Goal: Download file/media

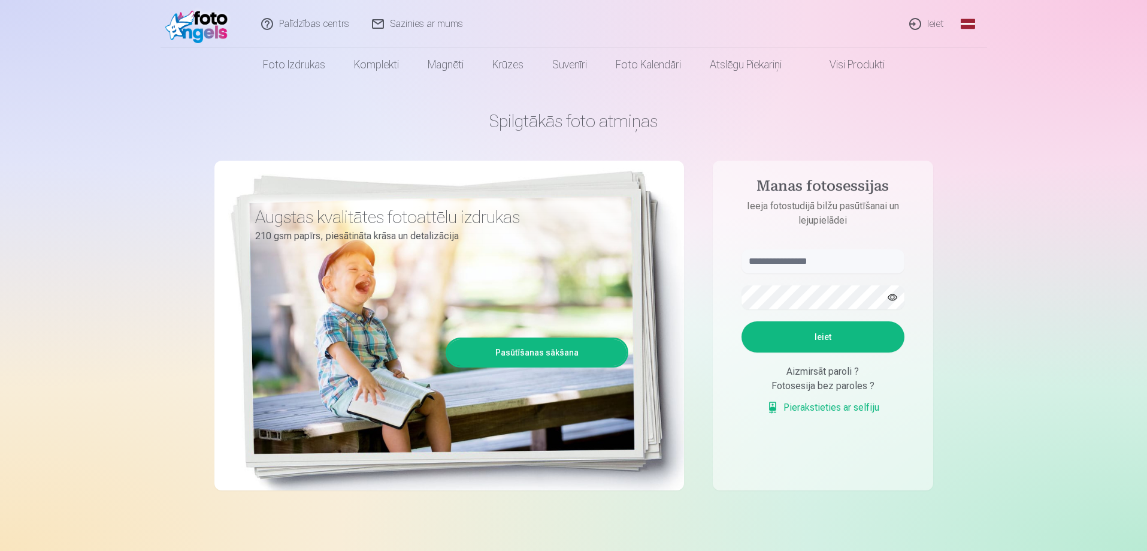
click at [917, 18] on link "Ieiet" at bounding box center [928, 24] width 58 height 48
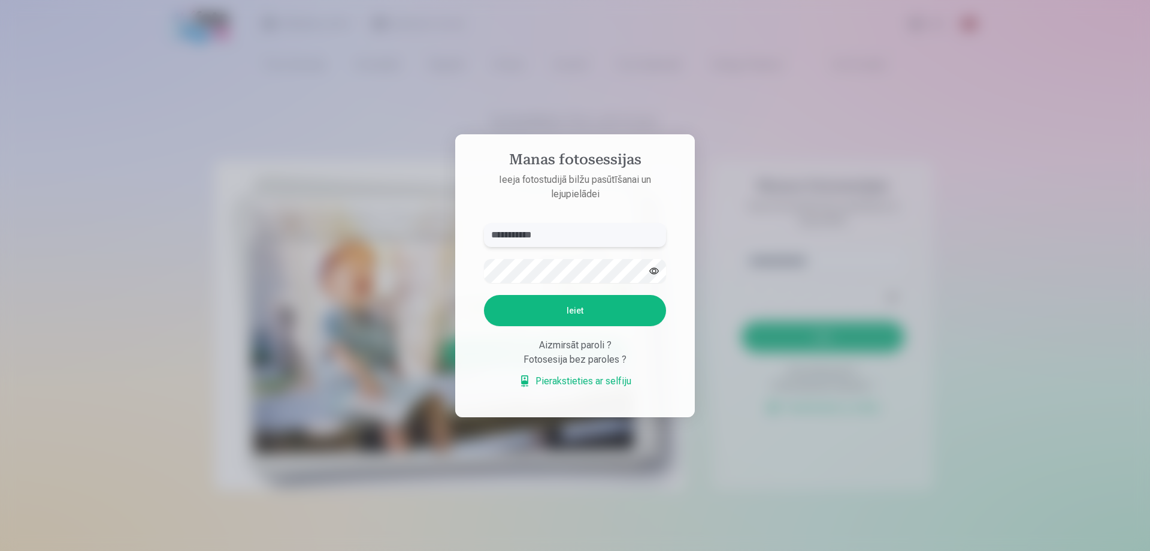
type input "**********"
click at [652, 275] on button "button" at bounding box center [654, 270] width 23 height 23
click at [595, 316] on button "Ieiet" at bounding box center [575, 310] width 182 height 31
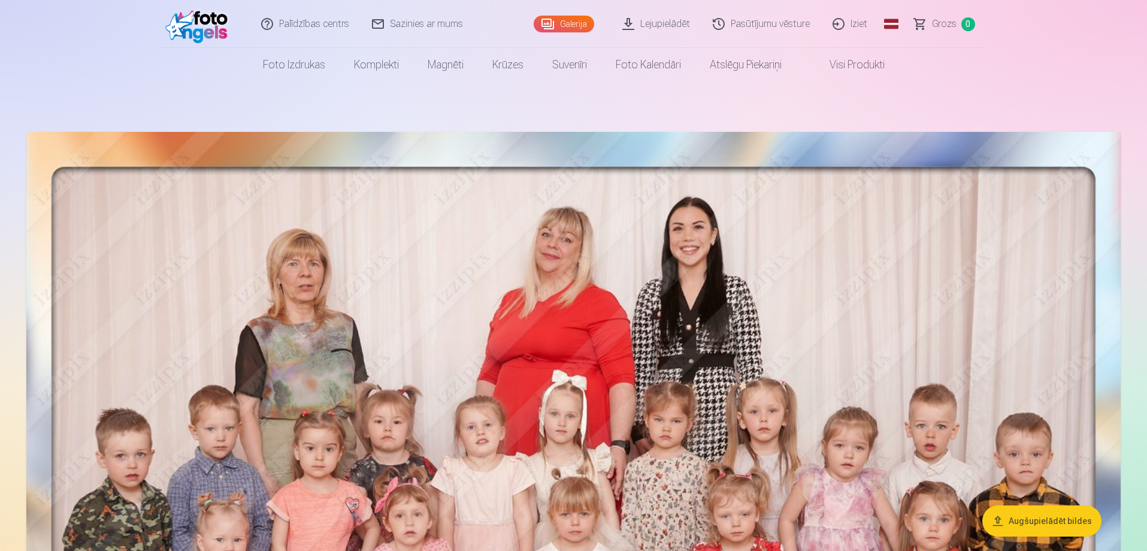
click at [665, 26] on link "Lejupielādēt" at bounding box center [657, 24] width 90 height 48
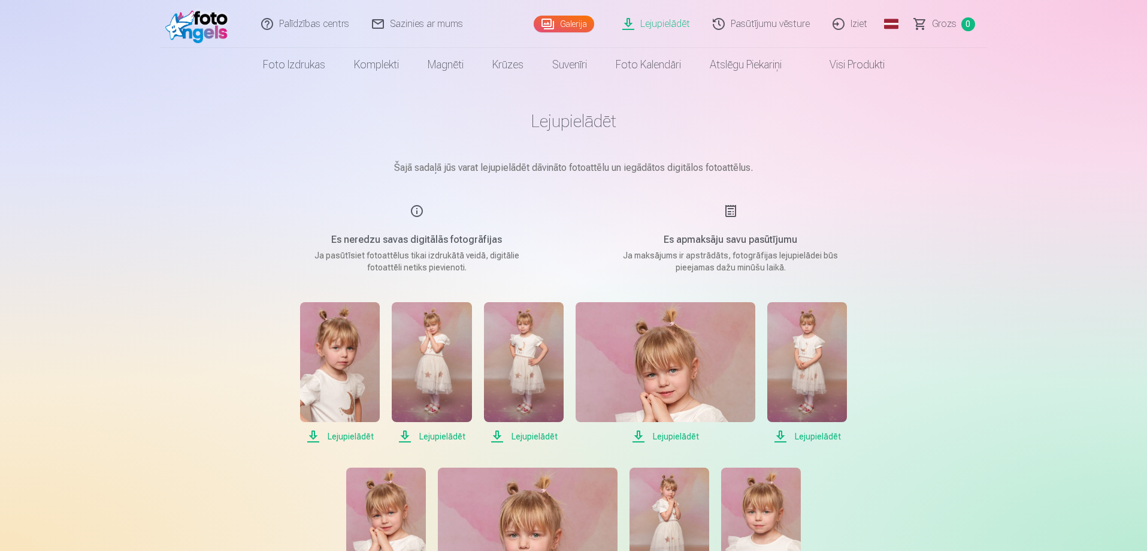
click at [353, 439] on span "Lejupielādēt" at bounding box center [340, 436] width 80 height 14
click at [439, 439] on span "Lejupielādēt" at bounding box center [432, 436] width 80 height 14
click at [518, 439] on span "Lejupielādēt" at bounding box center [524, 436] width 80 height 14
click at [662, 440] on span "Lejupielādēt" at bounding box center [666, 436] width 180 height 14
click at [809, 436] on span "Lejupielādēt" at bounding box center [807, 436] width 80 height 14
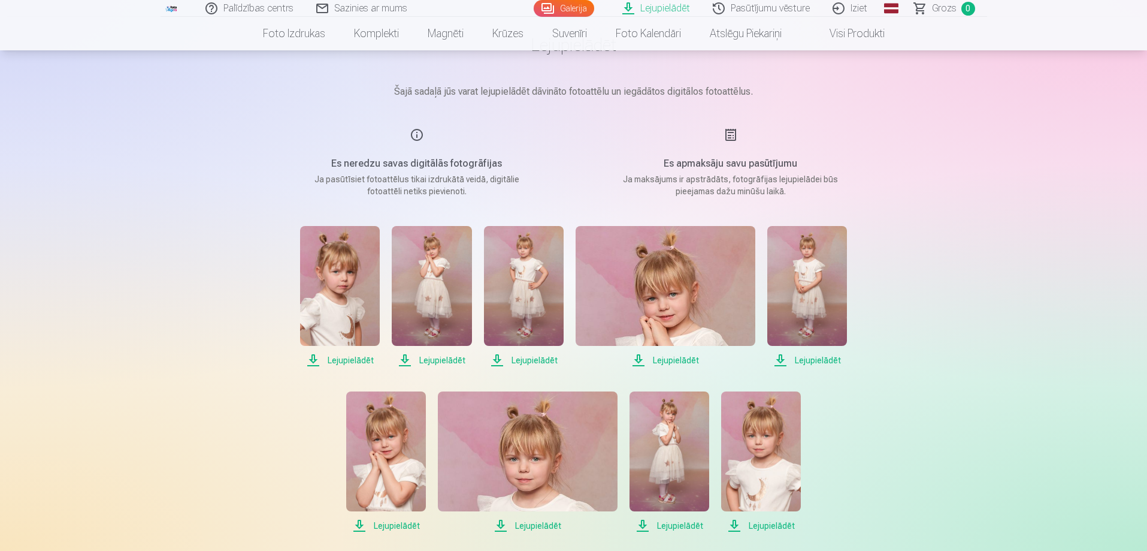
scroll to position [120, 0]
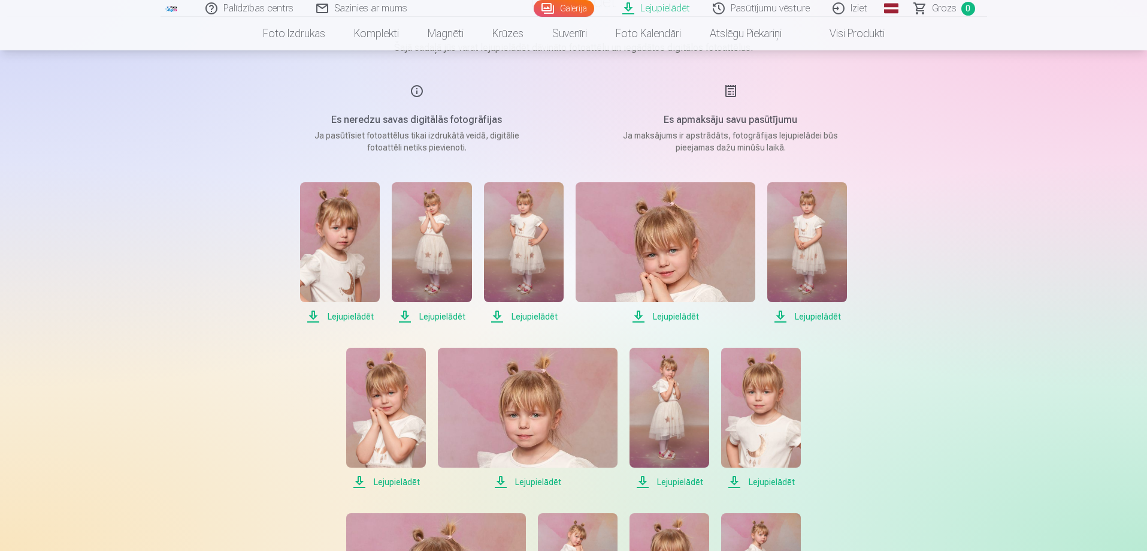
click at [407, 477] on span "Lejupielādēt" at bounding box center [386, 481] width 80 height 14
click at [548, 482] on span "Lejupielādēt" at bounding box center [528, 481] width 180 height 14
click at [697, 482] on span "Lejupielādēt" at bounding box center [670, 481] width 80 height 14
click at [764, 478] on span "Lejupielādēt" at bounding box center [761, 481] width 80 height 14
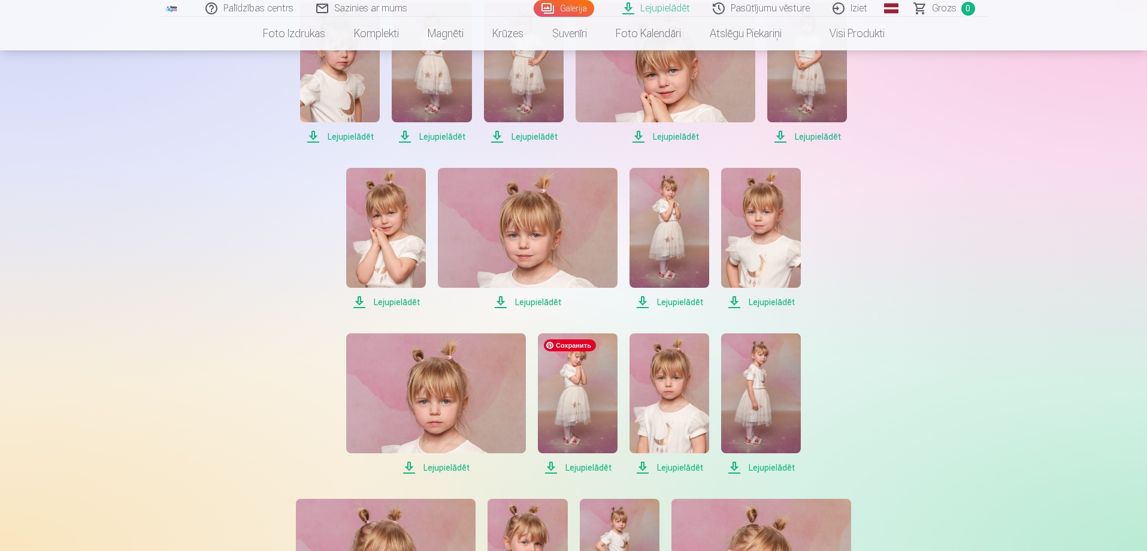
scroll to position [419, 0]
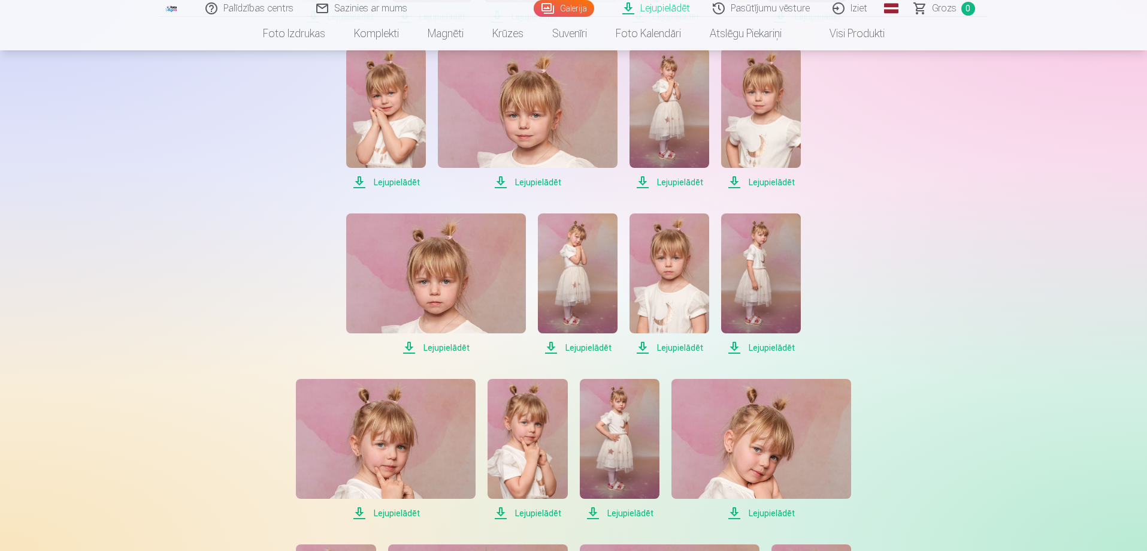
click at [430, 347] on span "Lejupielādēt" at bounding box center [436, 347] width 180 height 14
click at [580, 347] on span "Lejupielādēt" at bounding box center [578, 347] width 80 height 14
click at [681, 347] on span "Lejupielādēt" at bounding box center [670, 347] width 80 height 14
click at [785, 347] on span "Lejupielādēt" at bounding box center [761, 347] width 80 height 14
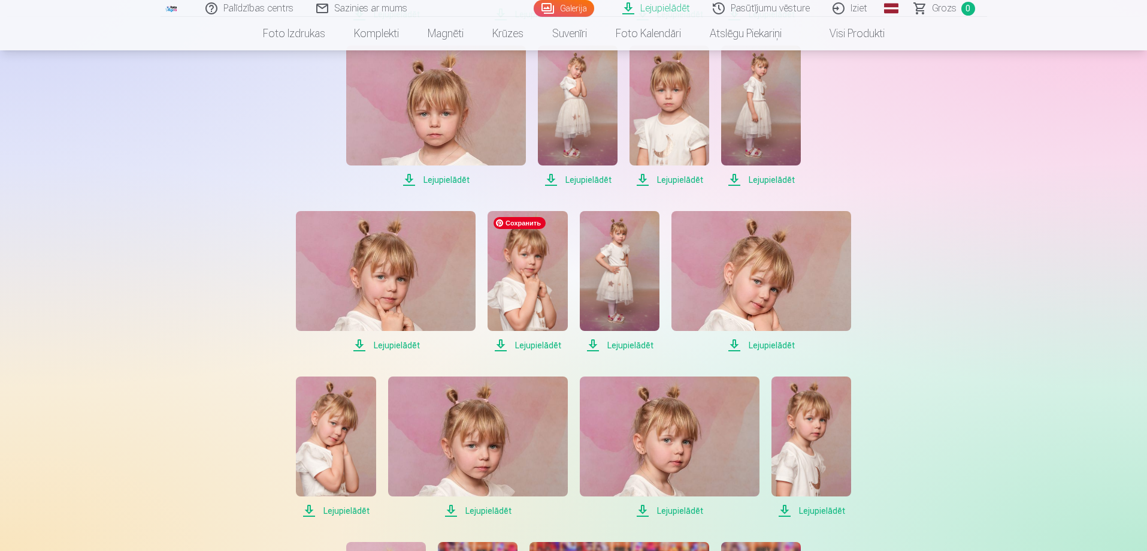
scroll to position [599, 0]
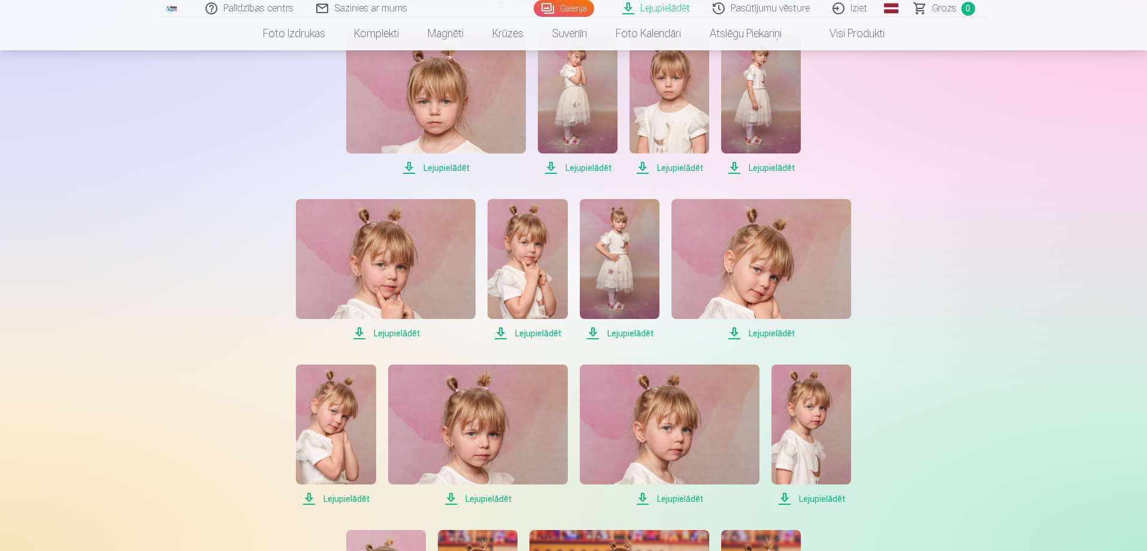
click at [398, 334] on span "Lejupielādēt" at bounding box center [386, 333] width 180 height 14
click at [533, 331] on span "Lejupielādēt" at bounding box center [528, 333] width 80 height 14
click at [613, 331] on span "Lejupielādēt" at bounding box center [620, 333] width 80 height 14
click at [759, 330] on span "Lejupielādēt" at bounding box center [762, 333] width 180 height 14
click at [341, 495] on span "Lejupielādēt" at bounding box center [336, 498] width 80 height 14
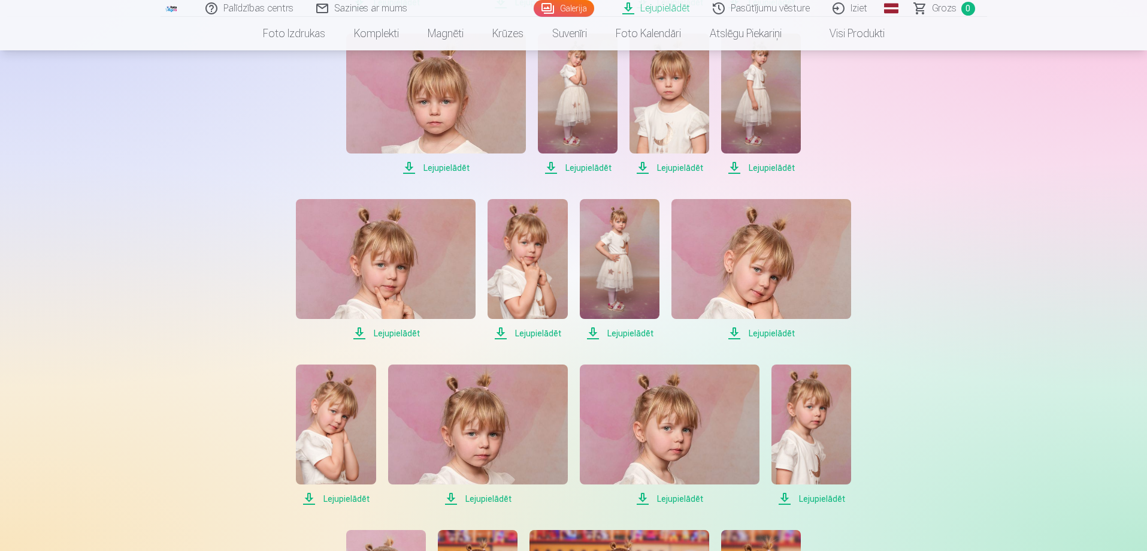
click at [504, 495] on span "Lejupielādēt" at bounding box center [478, 498] width 180 height 14
click at [662, 491] on span "Lejupielādēt" at bounding box center [670, 498] width 180 height 14
click at [828, 500] on span "Lejupielādēt" at bounding box center [812, 498] width 80 height 14
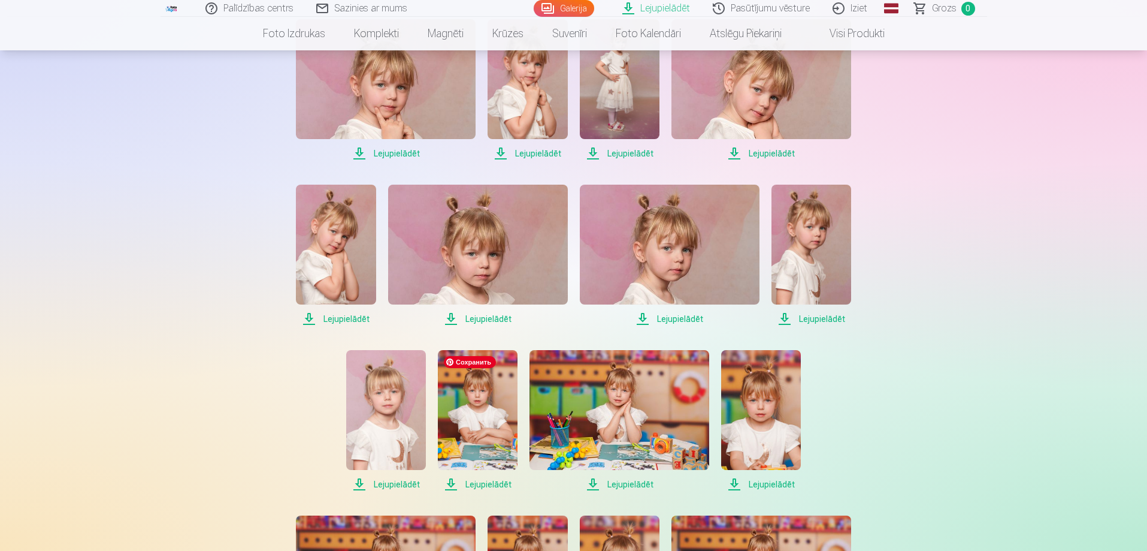
scroll to position [899, 0]
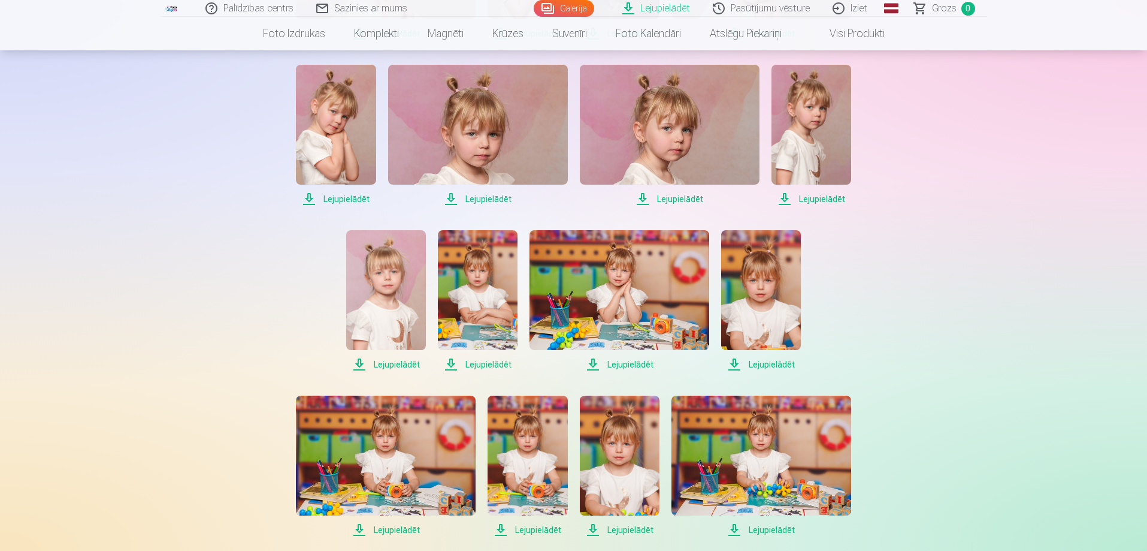
click at [377, 364] on span "Lejupielādēt" at bounding box center [386, 364] width 80 height 14
click at [479, 366] on span "Lejupielādēt" at bounding box center [478, 364] width 80 height 14
click at [629, 367] on span "Lejupielādēt" at bounding box center [620, 364] width 180 height 14
click at [764, 365] on span "Lejupielādēt" at bounding box center [761, 364] width 80 height 14
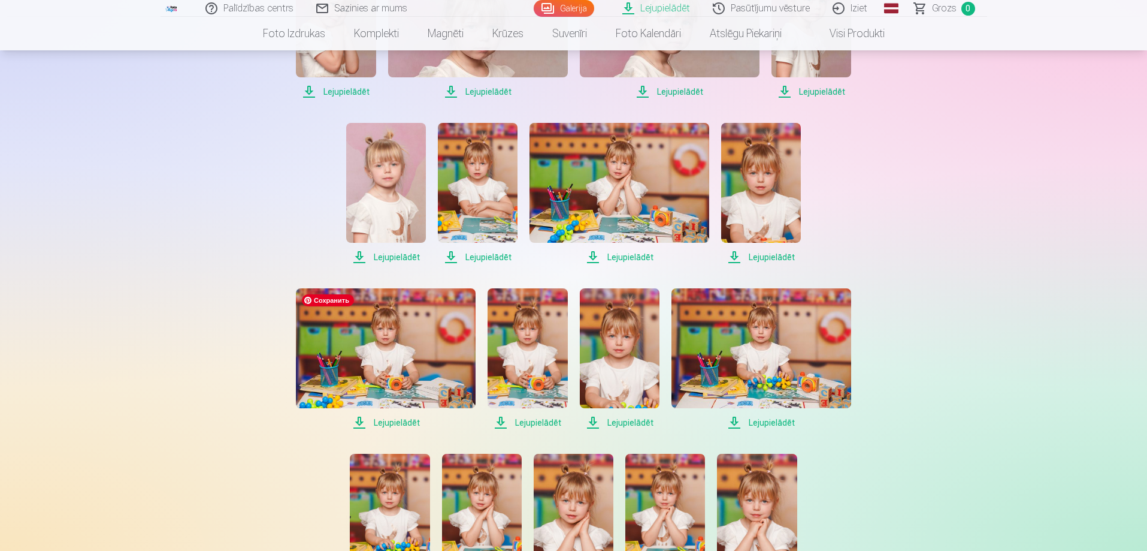
scroll to position [1018, 0]
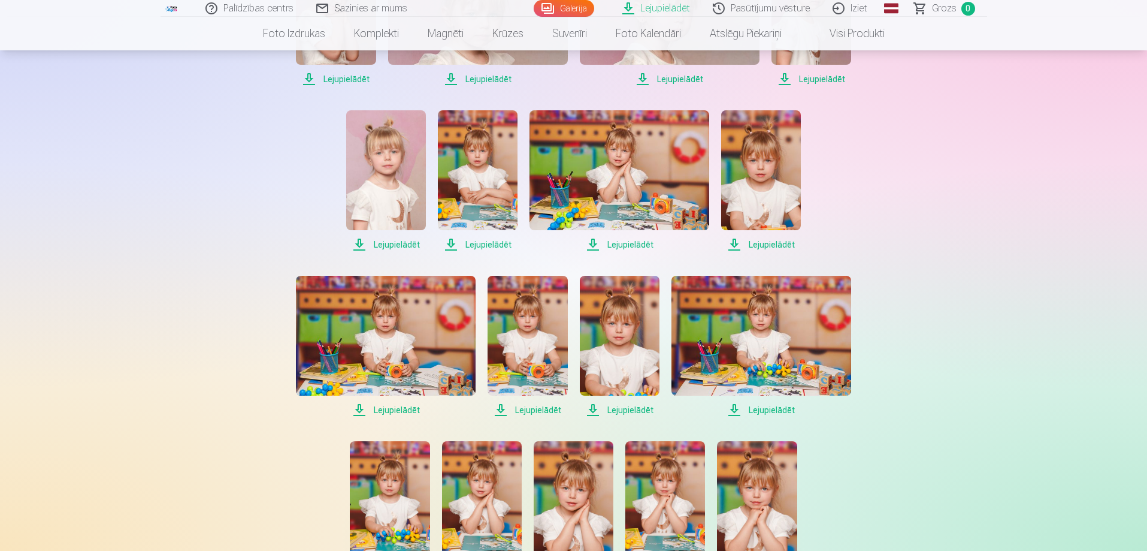
click at [391, 412] on span "Lejupielādēt" at bounding box center [386, 410] width 180 height 14
click at [533, 409] on span "Lejupielādēt" at bounding box center [528, 410] width 80 height 14
click at [640, 406] on span "Lejupielādēt" at bounding box center [620, 410] width 80 height 14
click at [748, 407] on span "Lejupielādēt" at bounding box center [762, 410] width 180 height 14
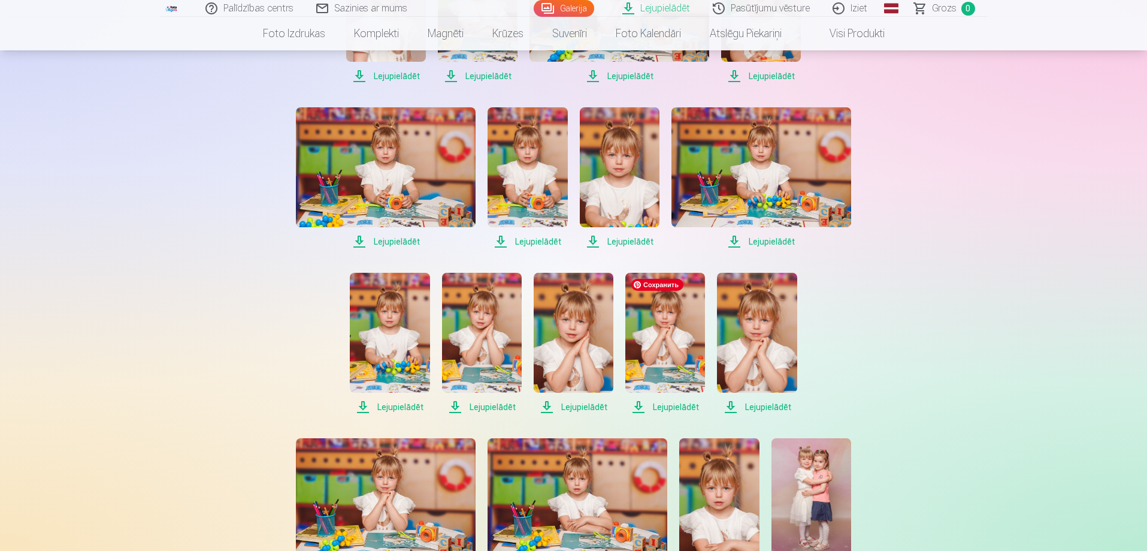
scroll to position [1198, 0]
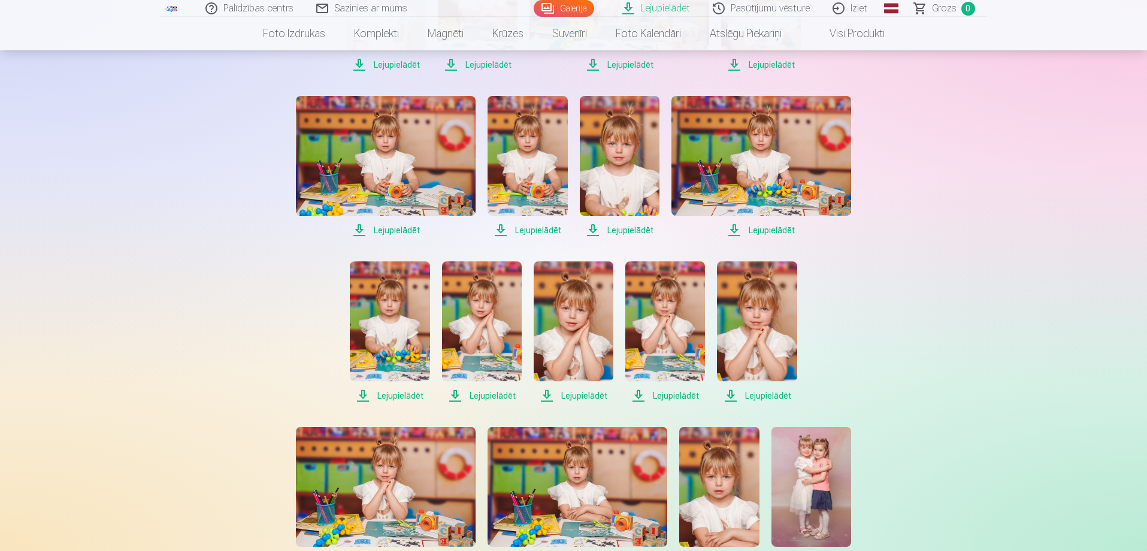
click at [399, 397] on span "Lejupielādēt" at bounding box center [390, 395] width 80 height 14
click at [486, 395] on span "Lejupielādēt" at bounding box center [482, 395] width 80 height 14
click at [570, 388] on span "Lejupielādēt" at bounding box center [574, 395] width 80 height 14
click at [645, 391] on span "Lejupielādēt" at bounding box center [665, 395] width 80 height 14
click at [748, 391] on span "Lejupielādēt" at bounding box center [757, 395] width 80 height 14
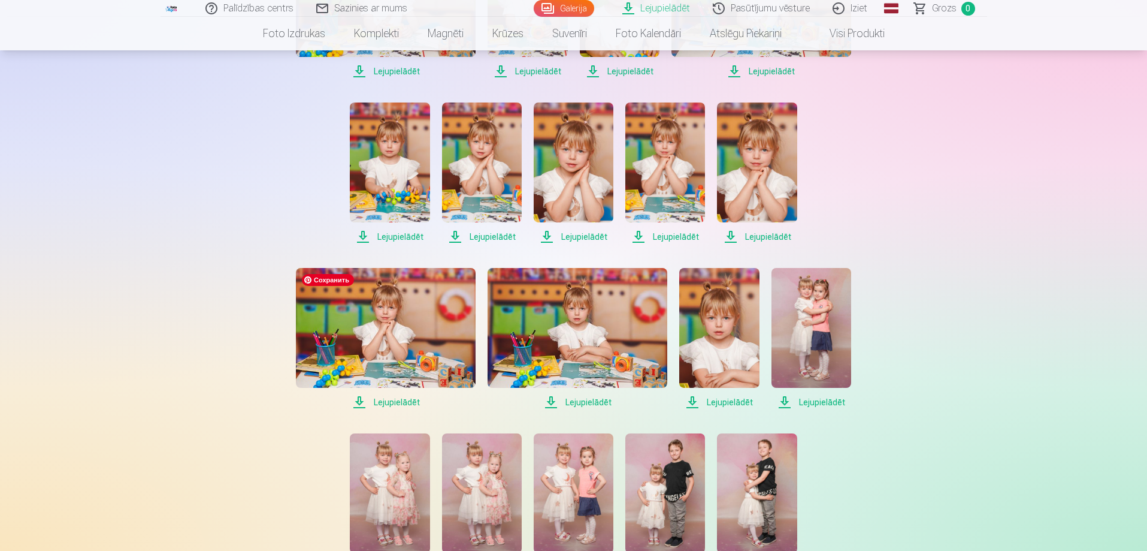
scroll to position [1378, 0]
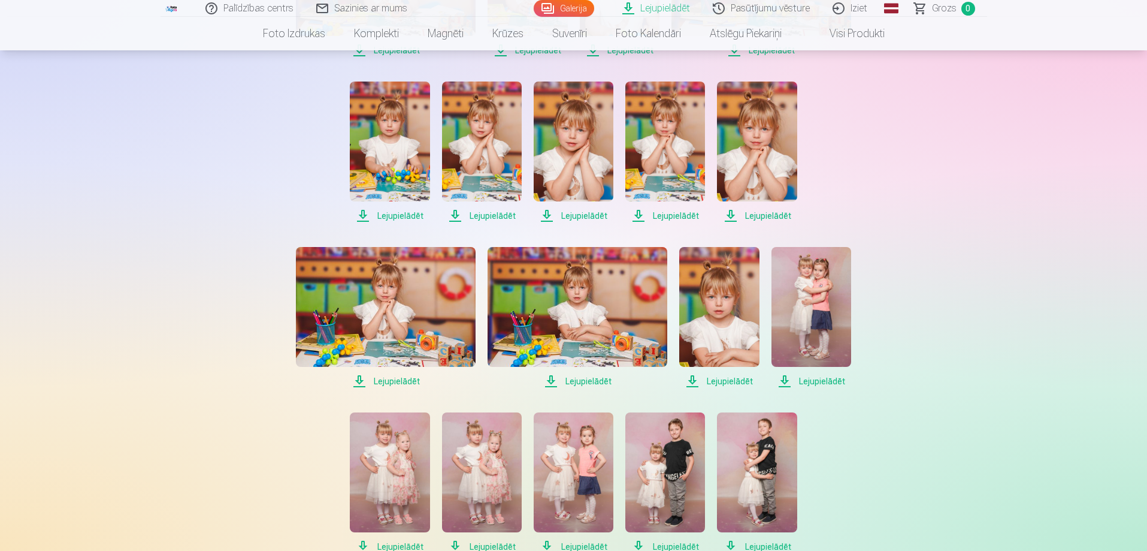
click at [401, 383] on span "Lejupielādēt" at bounding box center [386, 381] width 180 height 14
click at [604, 382] on span "Lejupielādēt" at bounding box center [578, 381] width 180 height 14
click at [720, 378] on span "Lejupielādēt" at bounding box center [719, 381] width 80 height 14
click at [808, 376] on span "Lejupielādēt" at bounding box center [812, 381] width 80 height 14
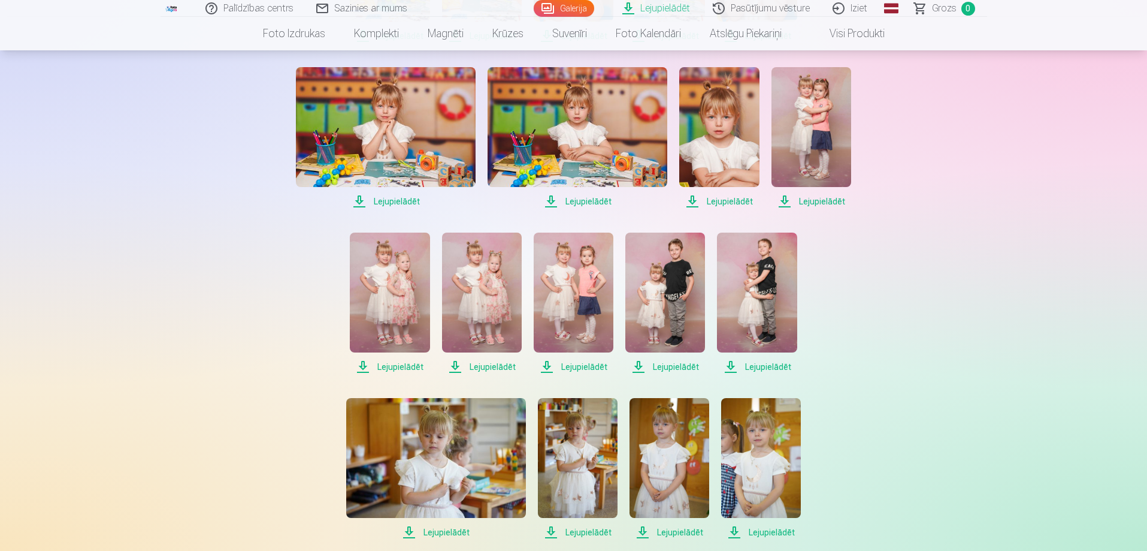
click at [400, 367] on span "Lejupielādēt" at bounding box center [390, 366] width 80 height 14
click at [484, 369] on span "Lejupielādēt" at bounding box center [482, 366] width 80 height 14
click at [582, 367] on span "Lejupielādēt" at bounding box center [574, 366] width 80 height 14
click at [673, 367] on span "Lejupielādēt" at bounding box center [665, 366] width 80 height 14
click at [755, 367] on span "Lejupielādēt" at bounding box center [757, 366] width 80 height 14
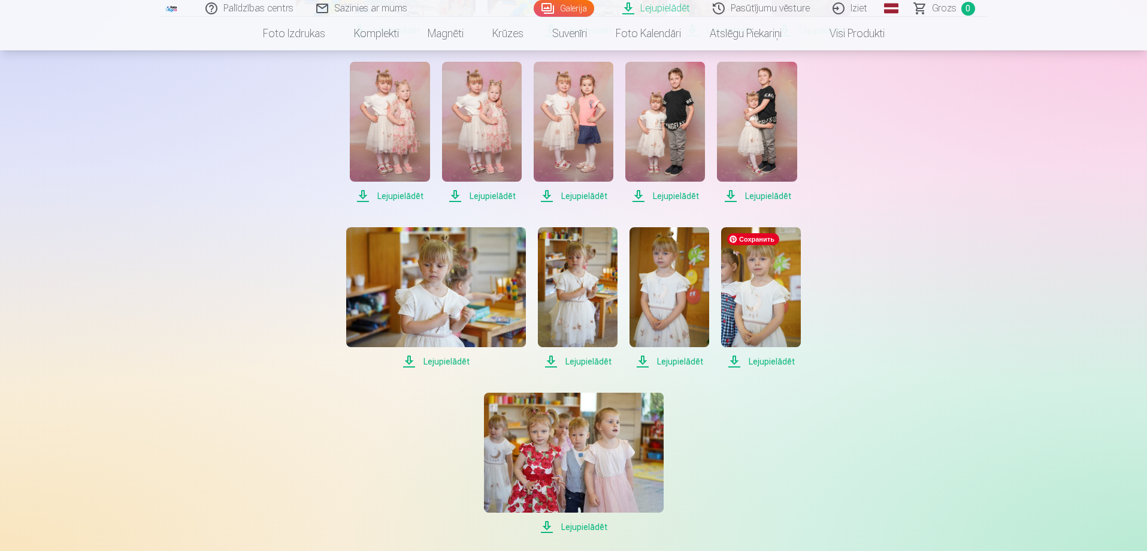
scroll to position [1737, 0]
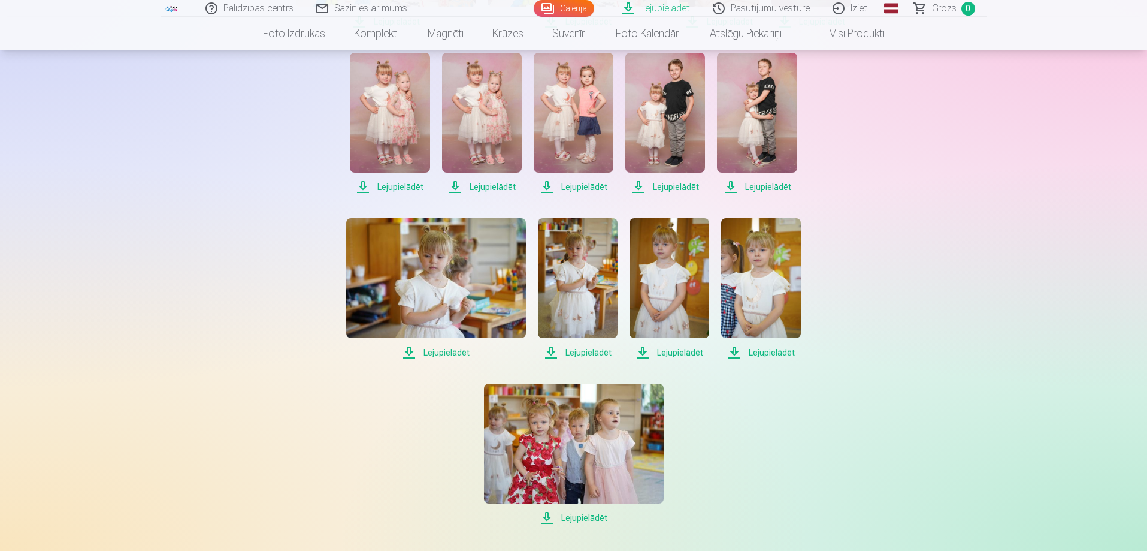
click at [440, 356] on span "Lejupielādēt" at bounding box center [436, 352] width 180 height 14
click at [572, 350] on span "Lejupielādēt" at bounding box center [578, 352] width 80 height 14
click at [668, 350] on span "Lejupielādēt" at bounding box center [670, 352] width 80 height 14
click at [773, 353] on span "Lejupielādēt" at bounding box center [761, 352] width 80 height 14
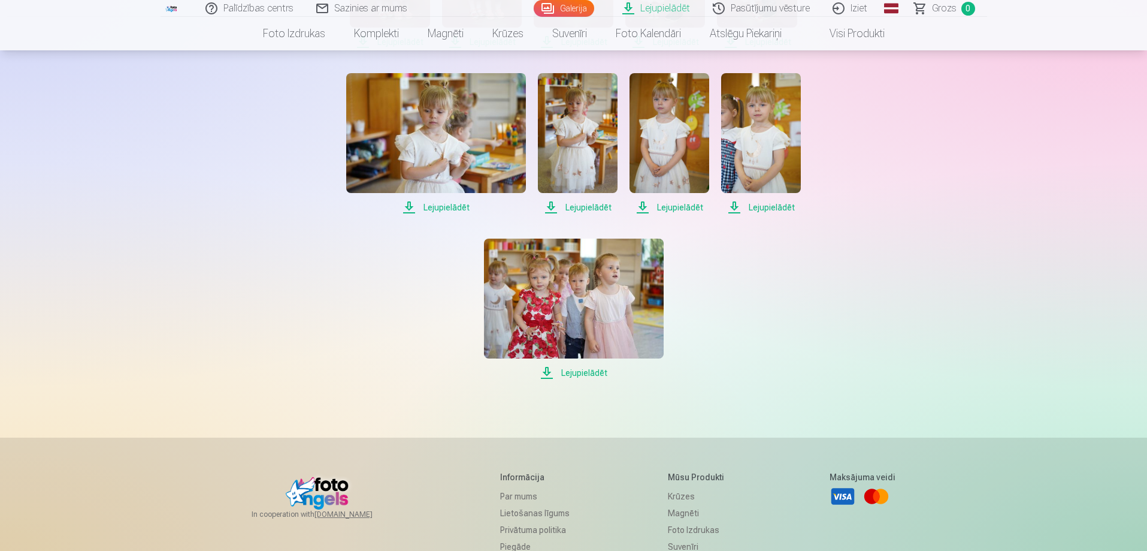
scroll to position [1917, 0]
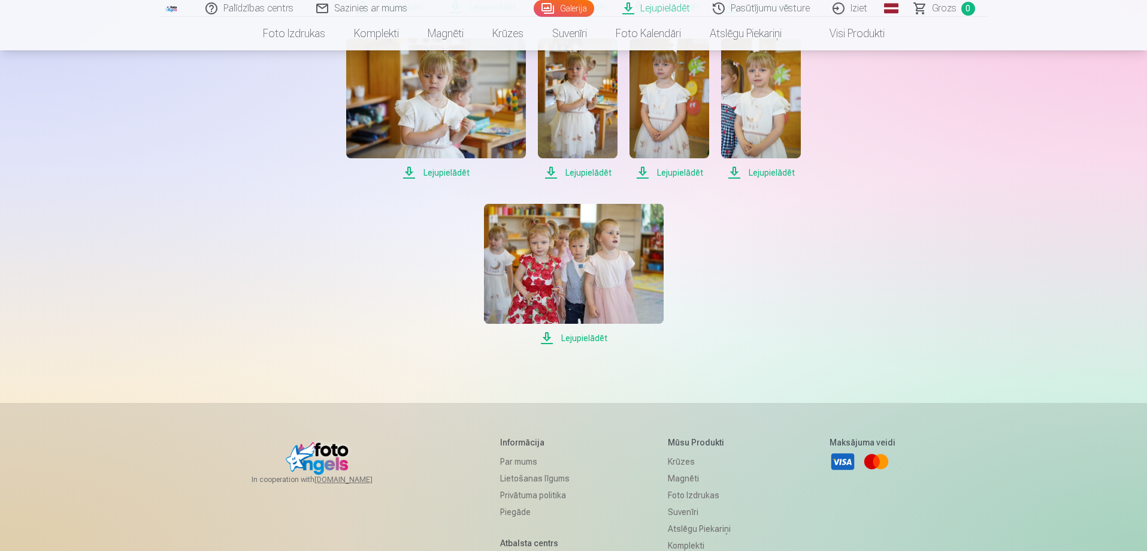
click at [585, 338] on span "Lejupielādēt" at bounding box center [574, 338] width 180 height 14
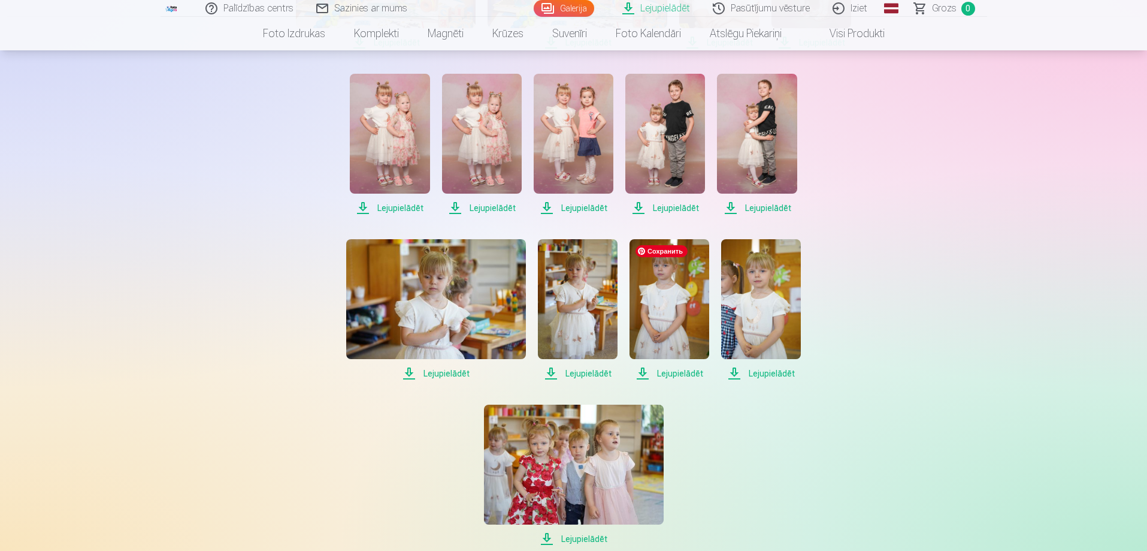
scroll to position [1737, 0]
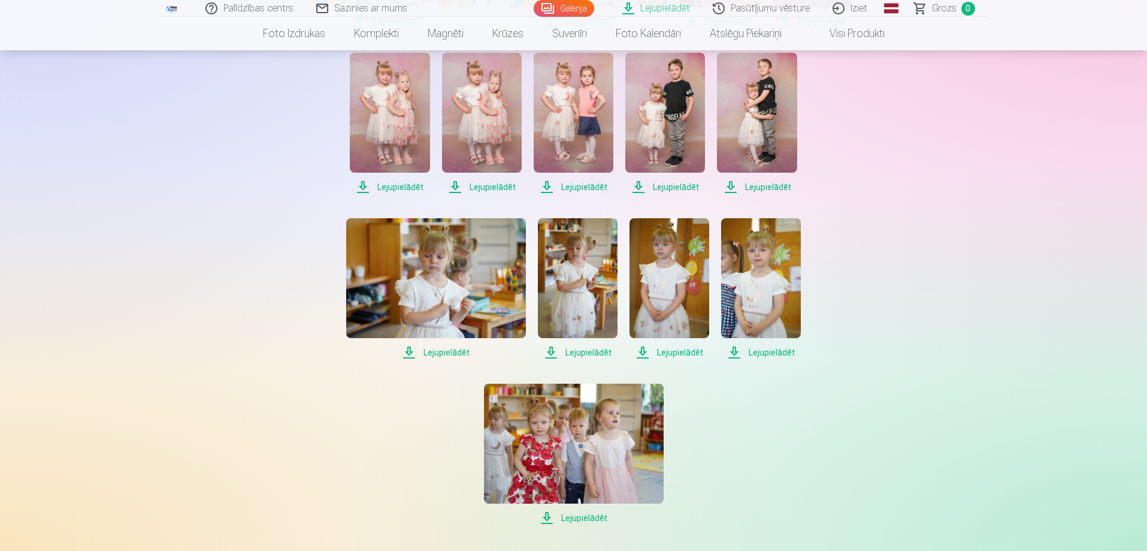
click at [738, 8] on link "Pasūtījumu vēsture" at bounding box center [762, 8] width 120 height 17
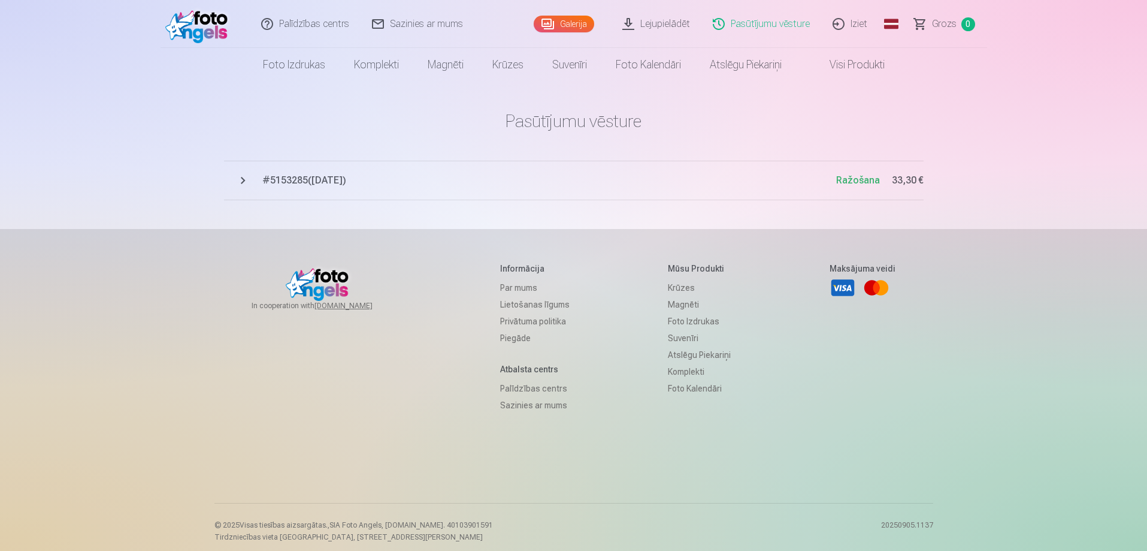
click at [330, 178] on span "# 5153285 ( 8.09.2025 )" at bounding box center [549, 180] width 574 height 14
